Goal: Check status: Check status

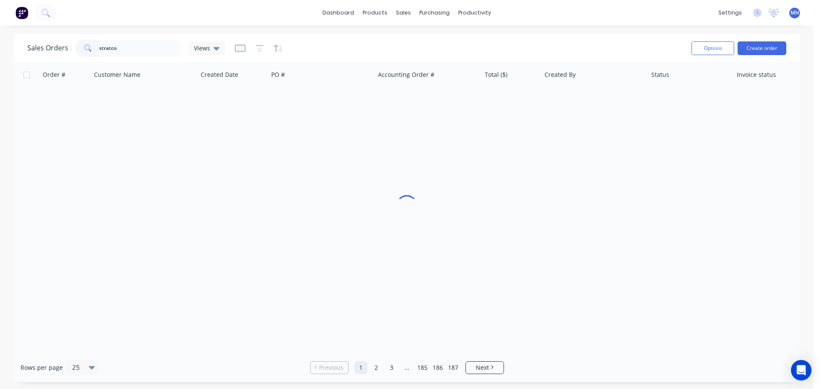
type input "stratco"
click at [320, 46] on div "Sales Orders stratco Views" at bounding box center [355, 48] width 657 height 21
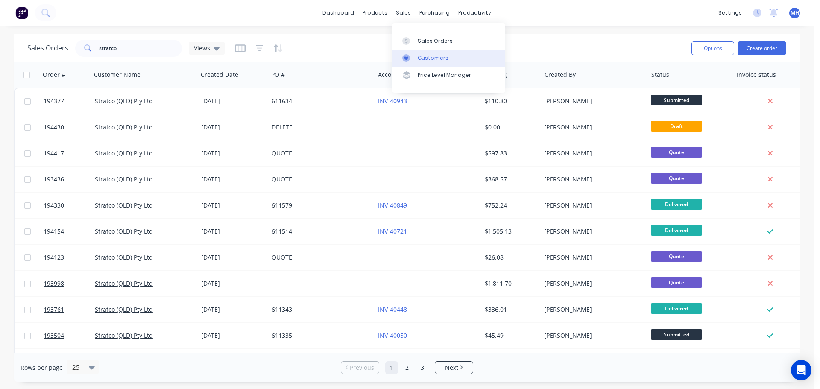
click at [421, 54] on div "Customers" at bounding box center [433, 58] width 31 height 8
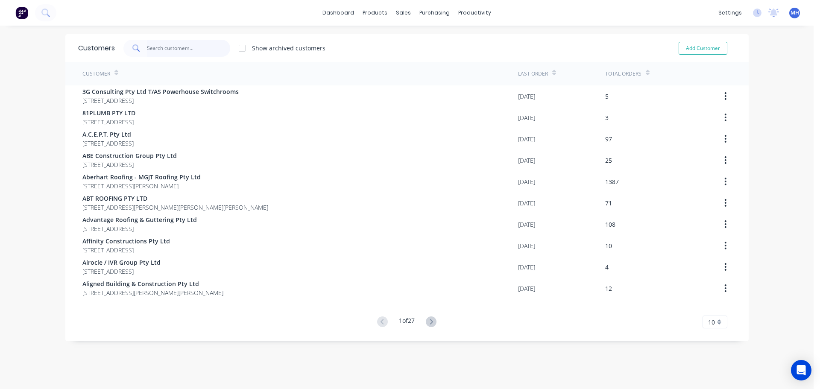
click at [206, 53] on input "text" at bounding box center [188, 48] width 83 height 17
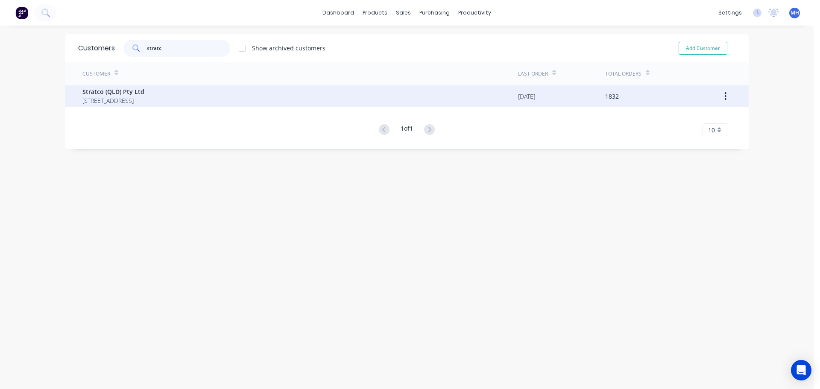
type input "stratc"
click at [144, 99] on span "[STREET_ADDRESS]" at bounding box center [113, 100] width 62 height 9
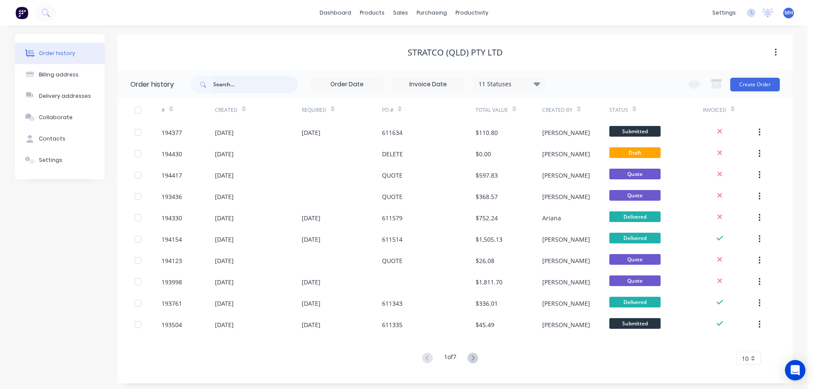
click at [269, 91] on input "text" at bounding box center [255, 84] width 85 height 17
type input "curve"
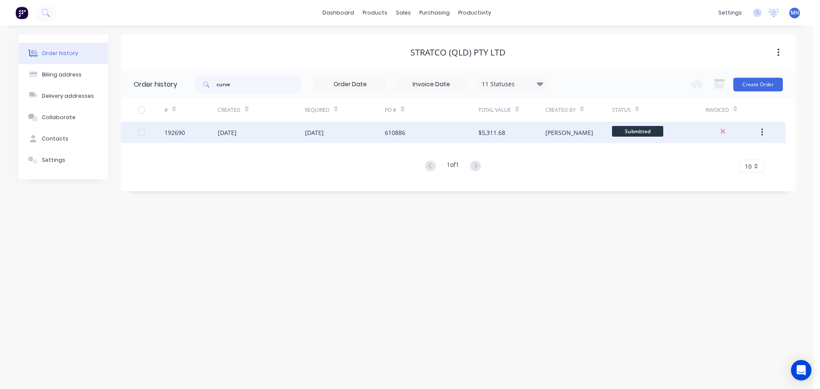
click at [399, 134] on div "610886" at bounding box center [395, 132] width 21 height 9
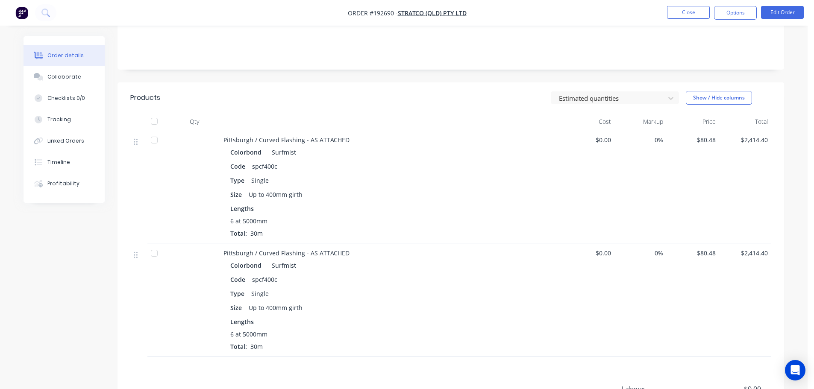
scroll to position [181, 0]
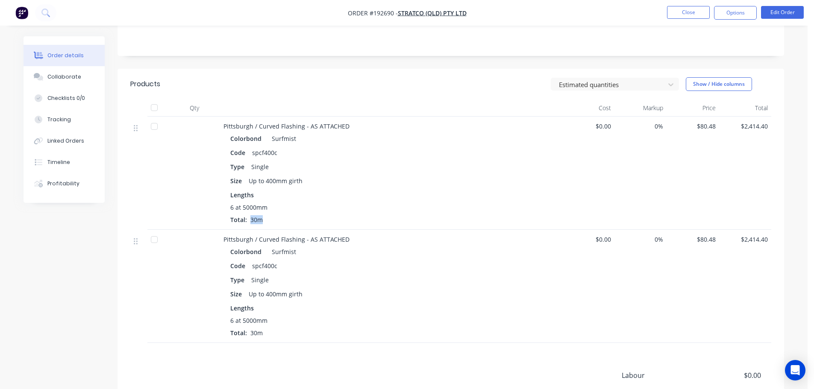
drag, startPoint x: 264, startPoint y: 201, endPoint x: 248, endPoint y: 199, distance: 15.9
click at [248, 216] on span "30m" at bounding box center [256, 220] width 19 height 8
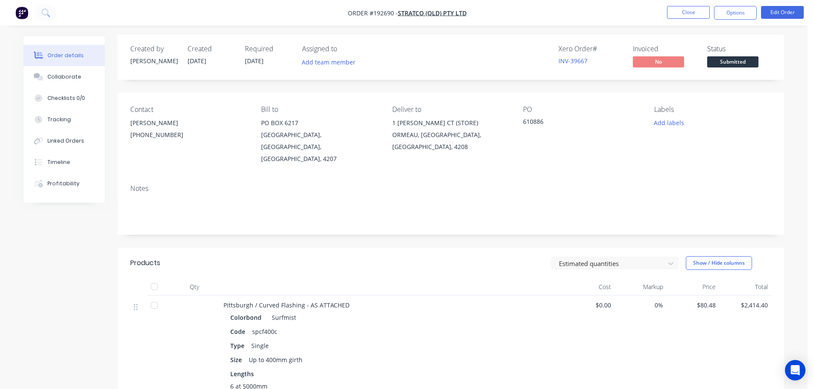
scroll to position [0, 0]
click at [795, 150] on div "Order details Collaborate Checklists 0/0 Tracking Linked Orders Timeline Profit…" at bounding box center [403, 338] width 807 height 676
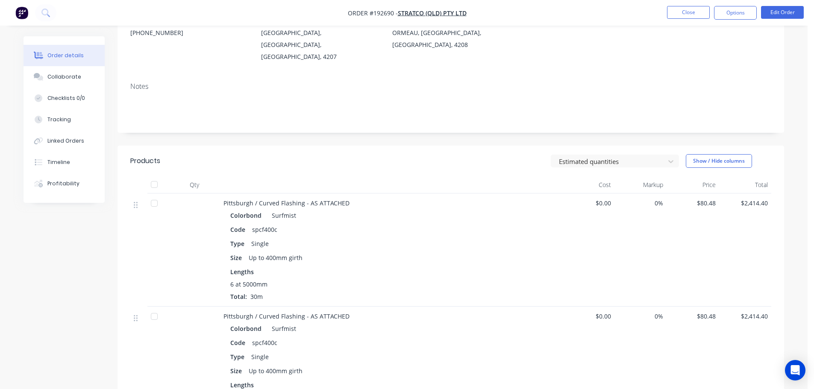
scroll to position [128, 0]
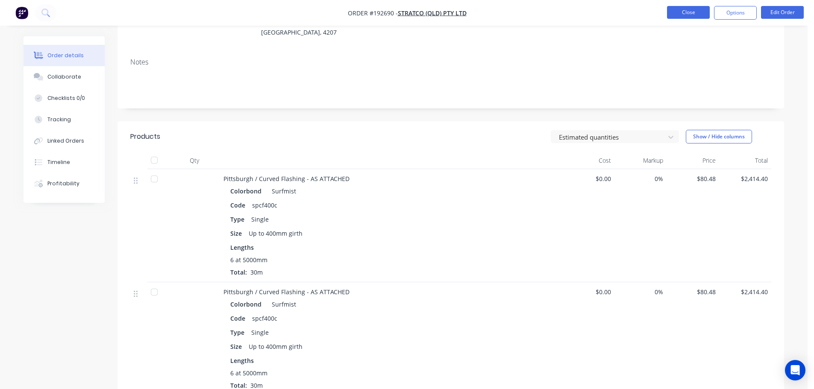
click at [706, 14] on button "Close" at bounding box center [688, 12] width 43 height 13
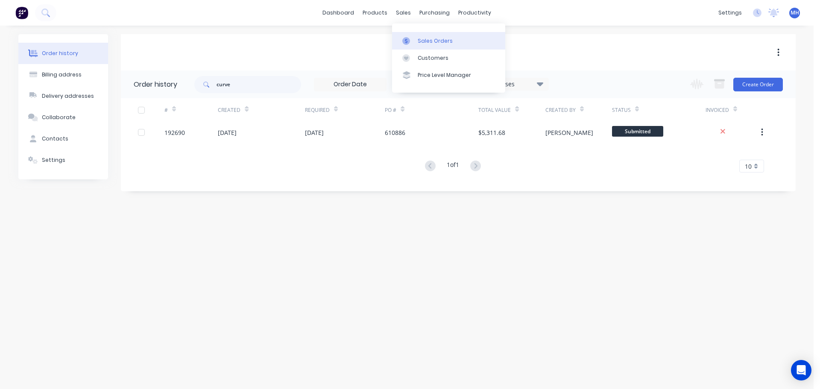
click at [417, 35] on link "Sales Orders" at bounding box center [448, 40] width 113 height 17
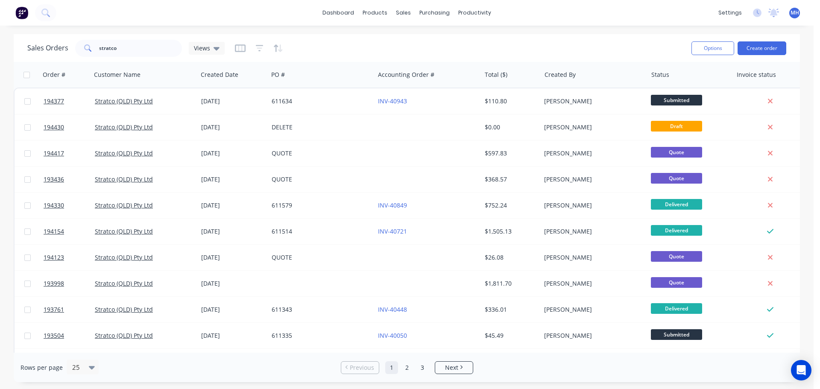
click at [500, 47] on div "Sales Orders stratco Views" at bounding box center [355, 48] width 657 height 21
